Goal: Information Seeking & Learning: Learn about a topic

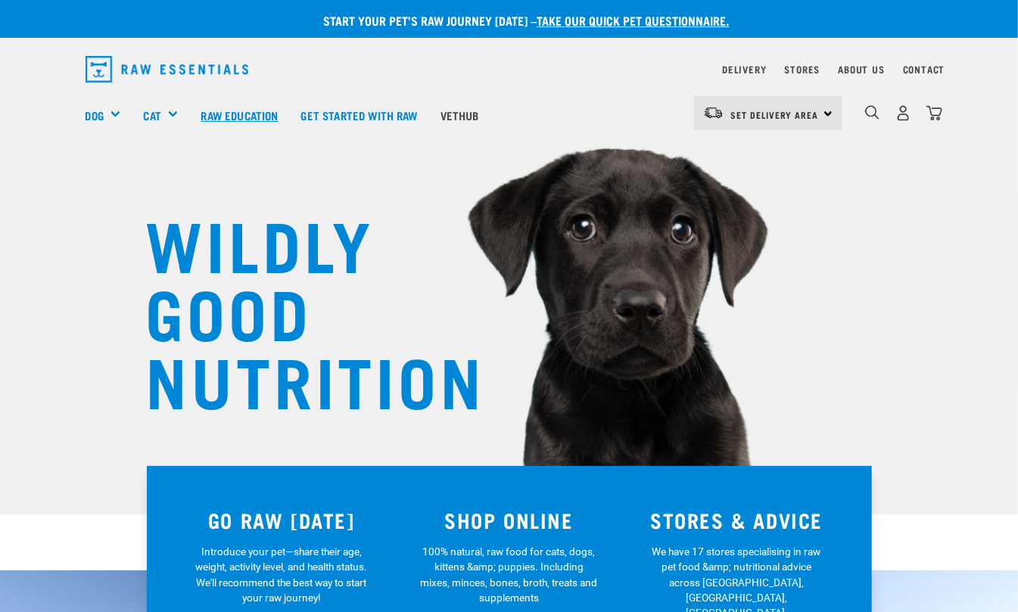
click at [245, 112] on link "Raw Education" at bounding box center [239, 115] width 100 height 61
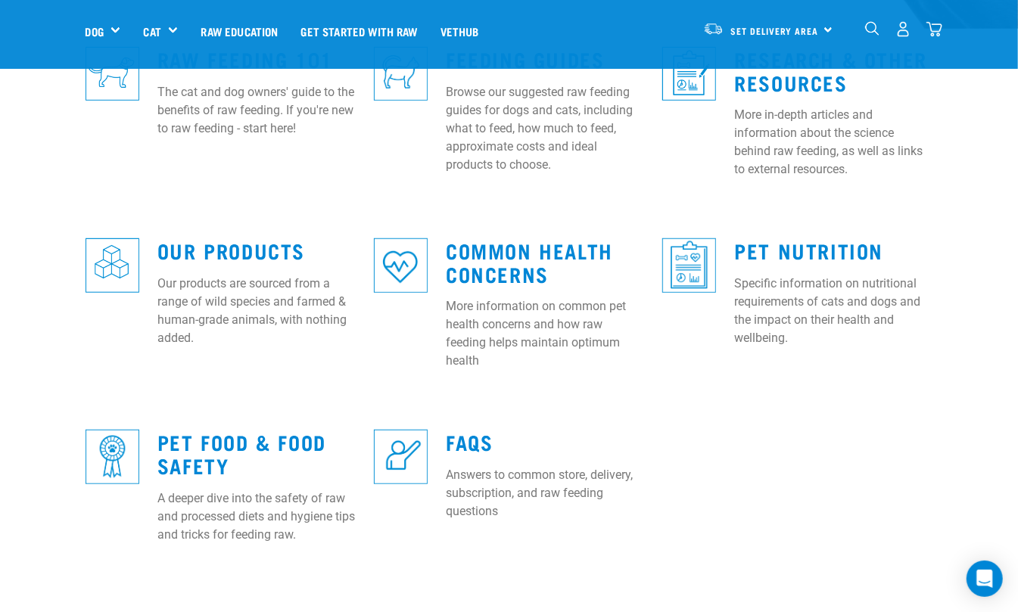
scroll to position [303, 0]
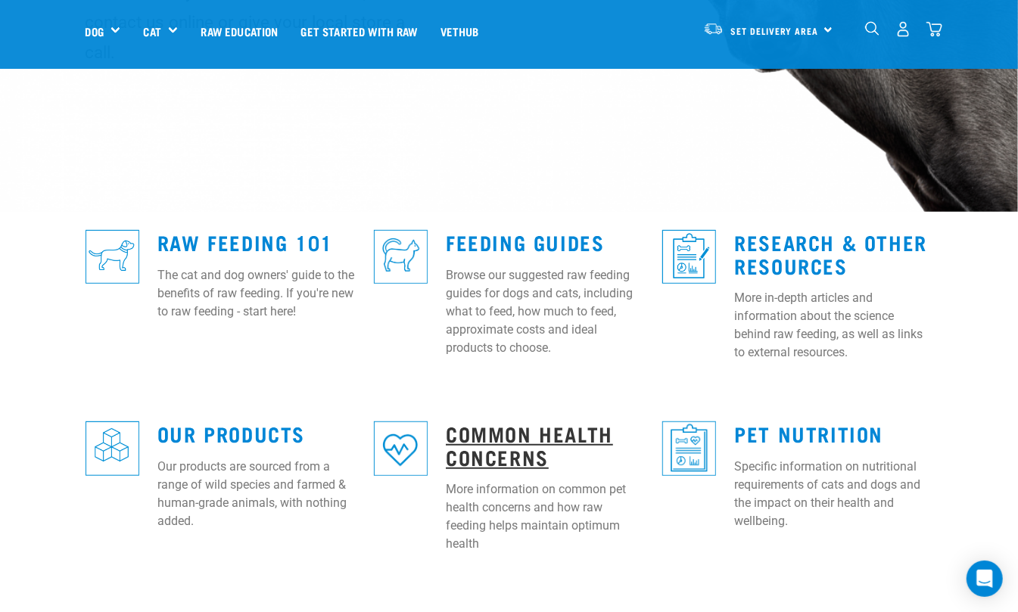
click at [548, 428] on link "Common Health Concerns" at bounding box center [529, 445] width 167 height 35
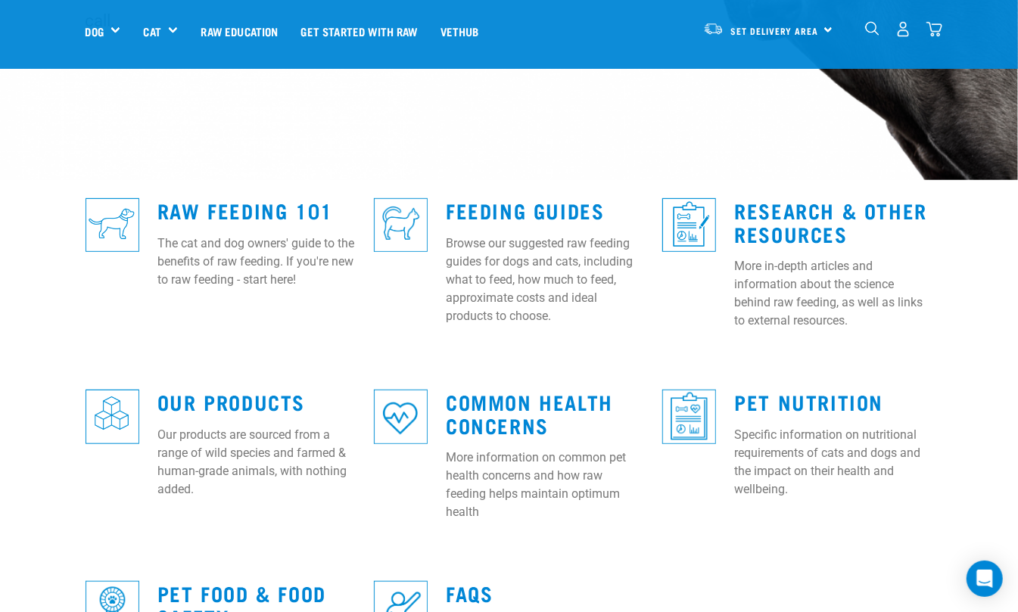
scroll to position [706, 0]
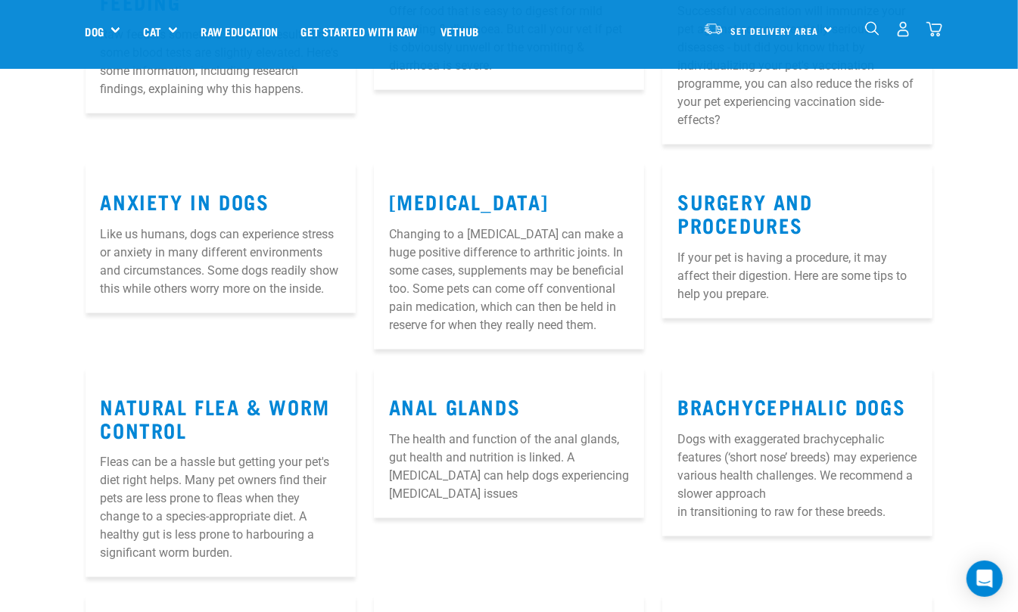
scroll to position [908, 0]
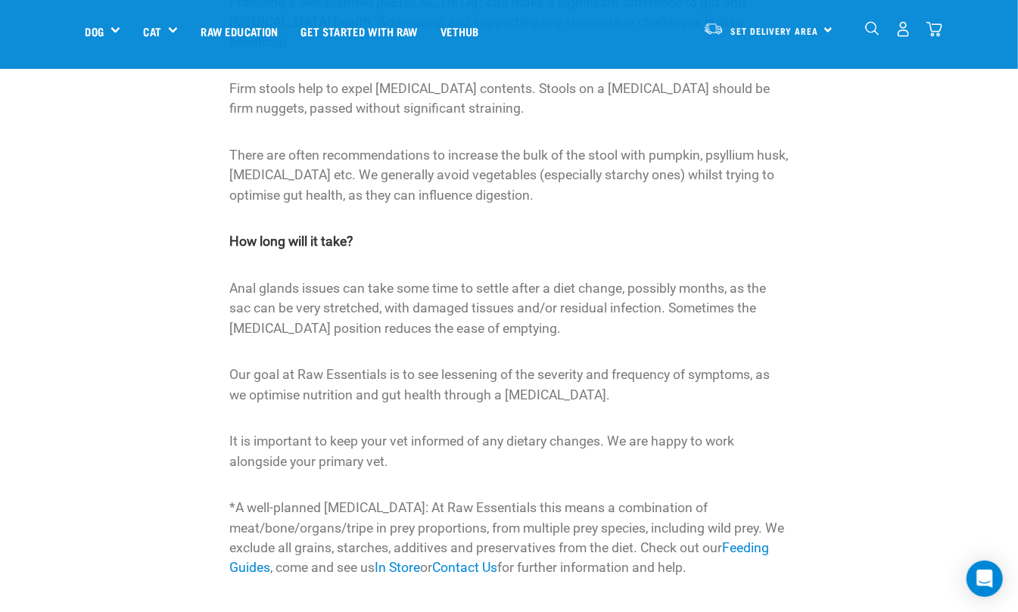
scroll to position [403, 0]
